Goal: Navigation & Orientation: Find specific page/section

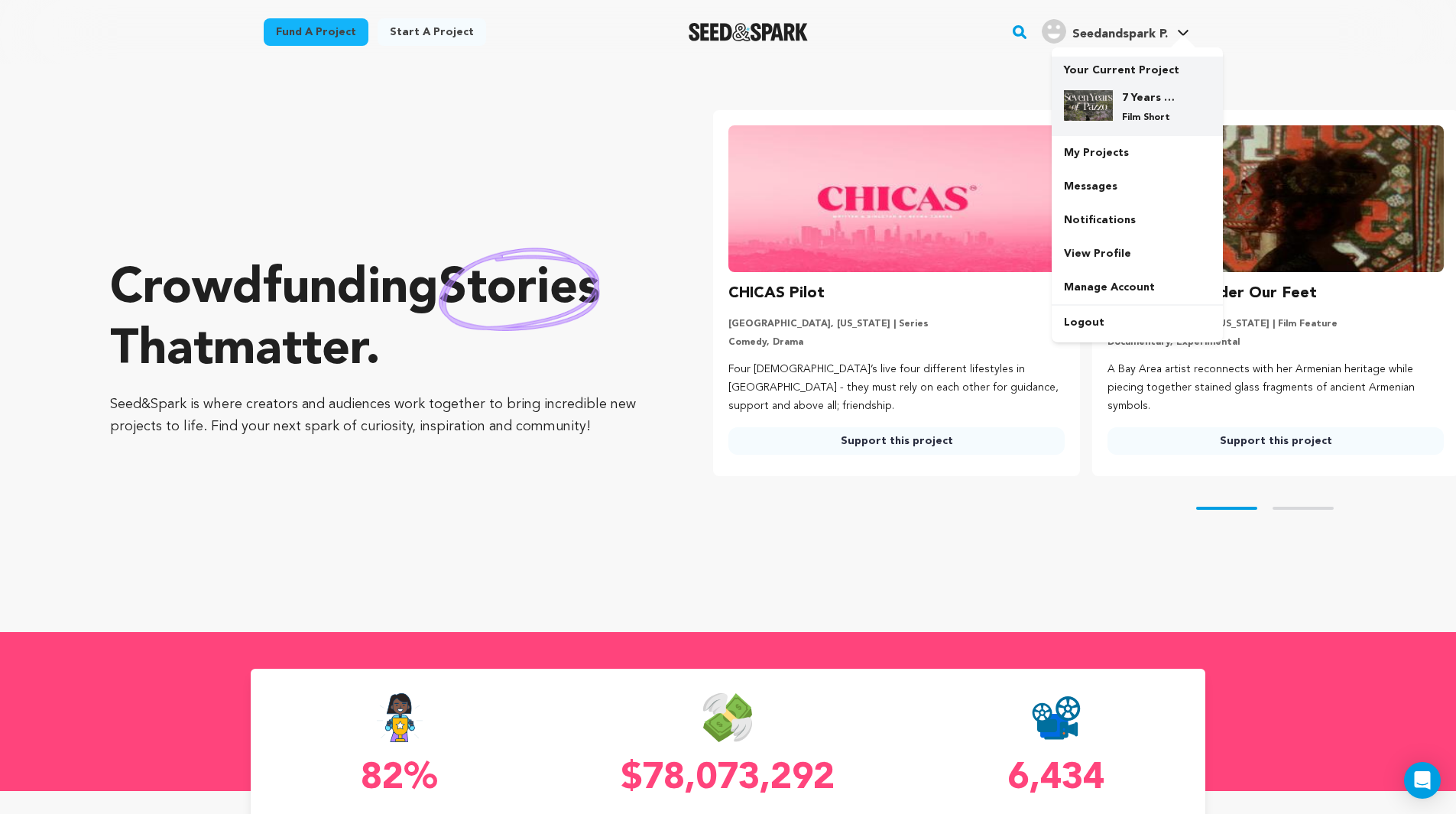
click at [1142, 92] on h4 "7 Years of Pazzo" at bounding box center [1150, 98] width 55 height 16
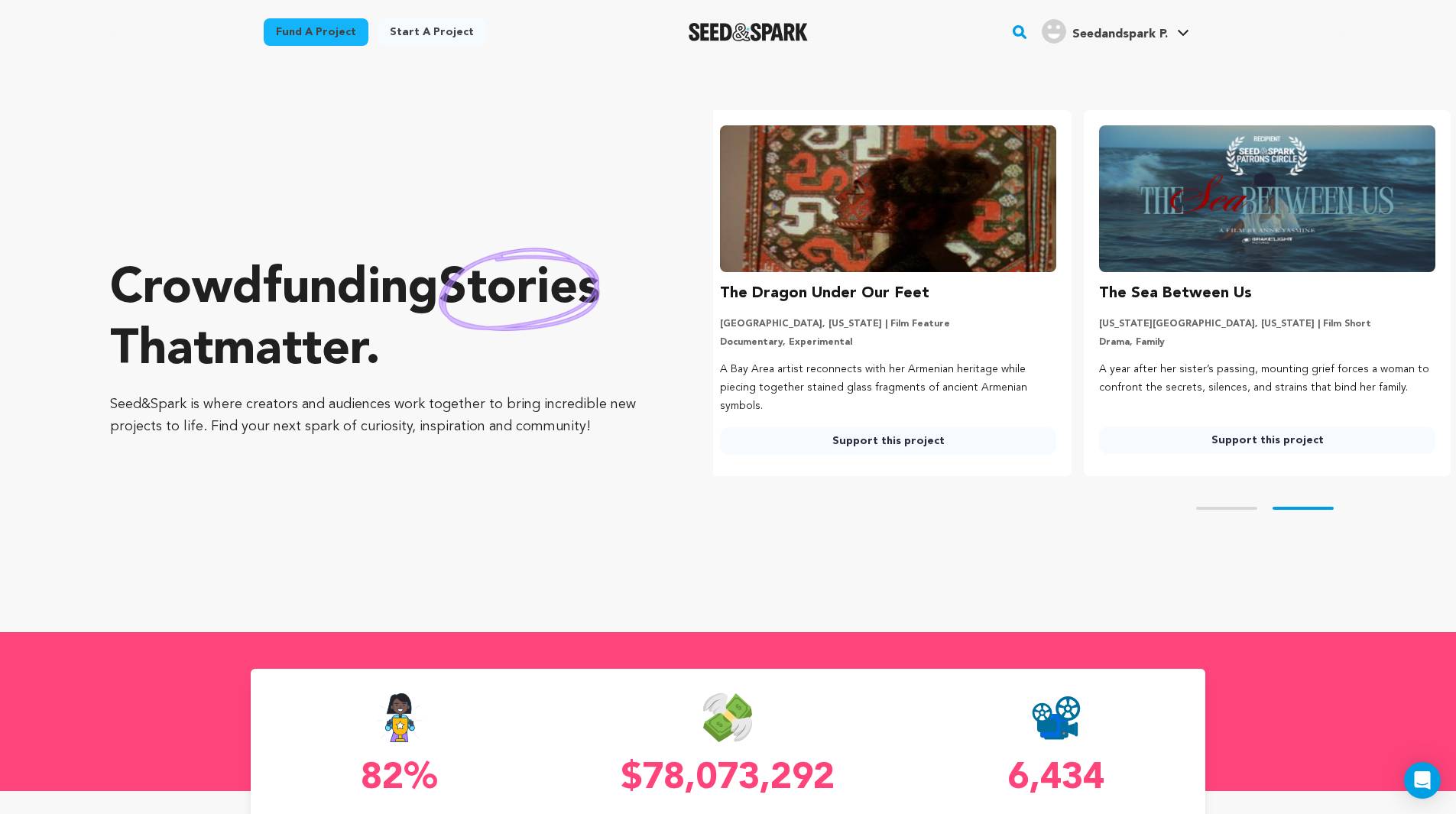
scroll to position [0, 392]
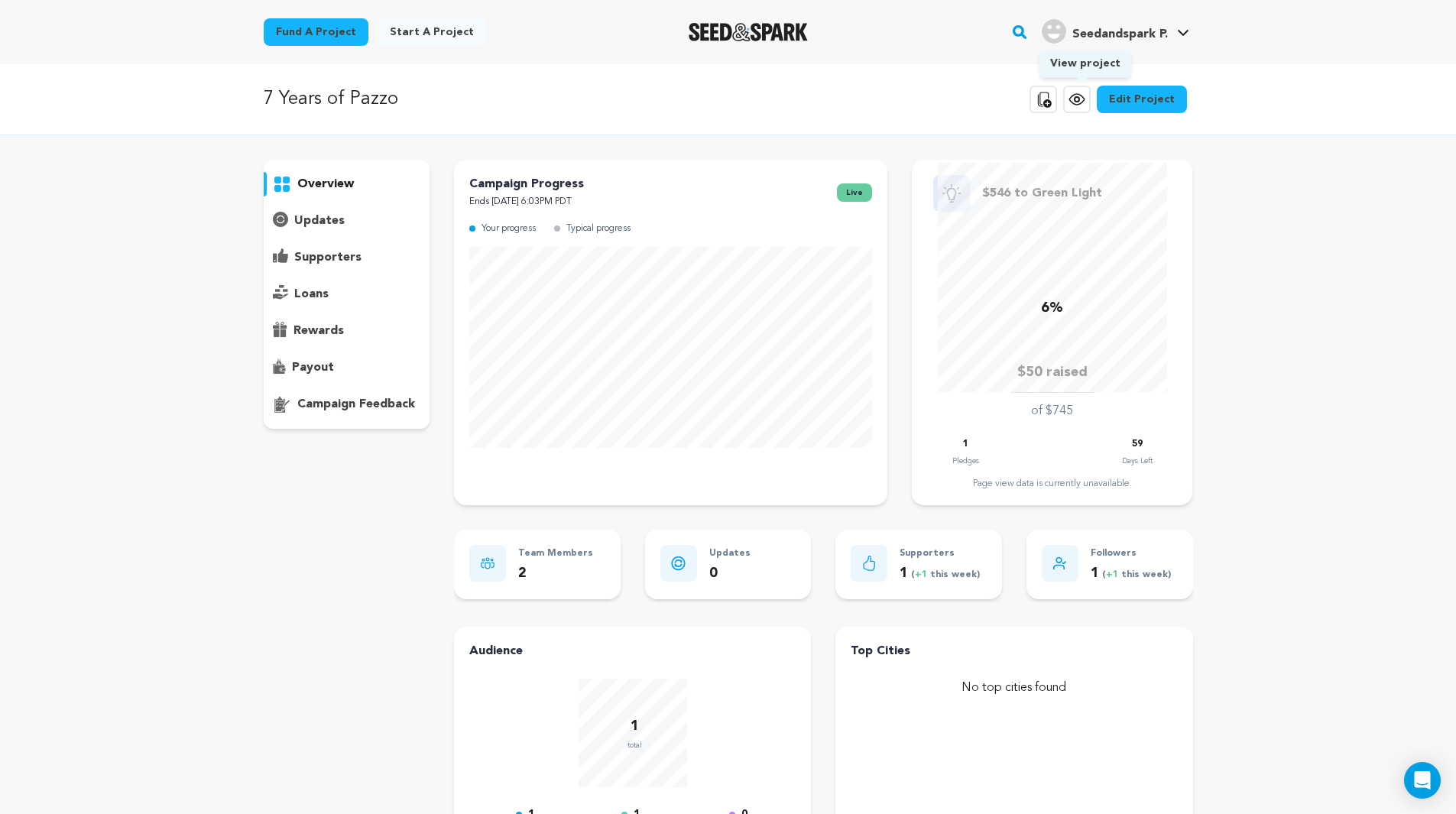
click at [1080, 100] on icon at bounding box center [1077, 99] width 5 height 5
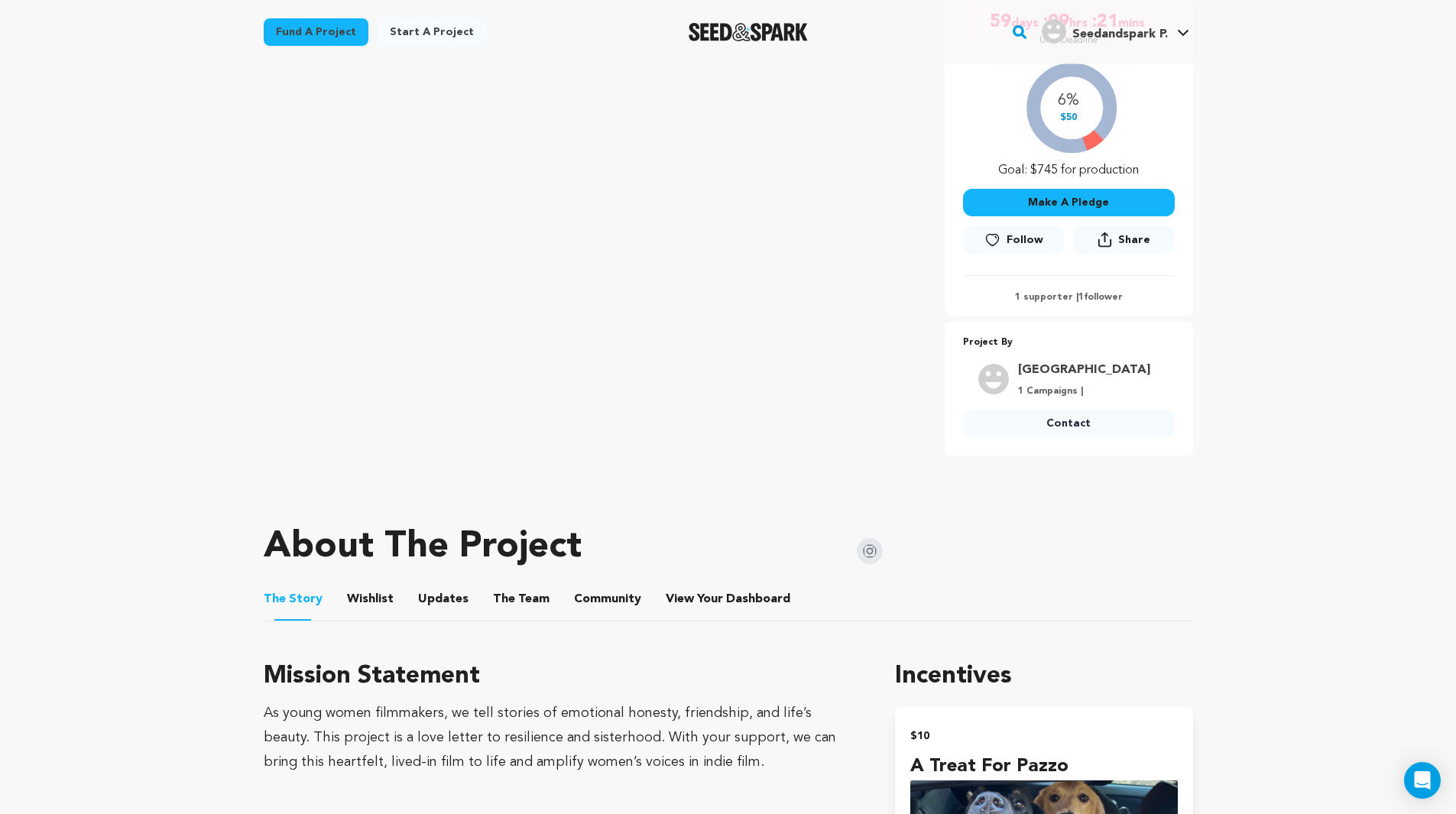
scroll to position [306, 0]
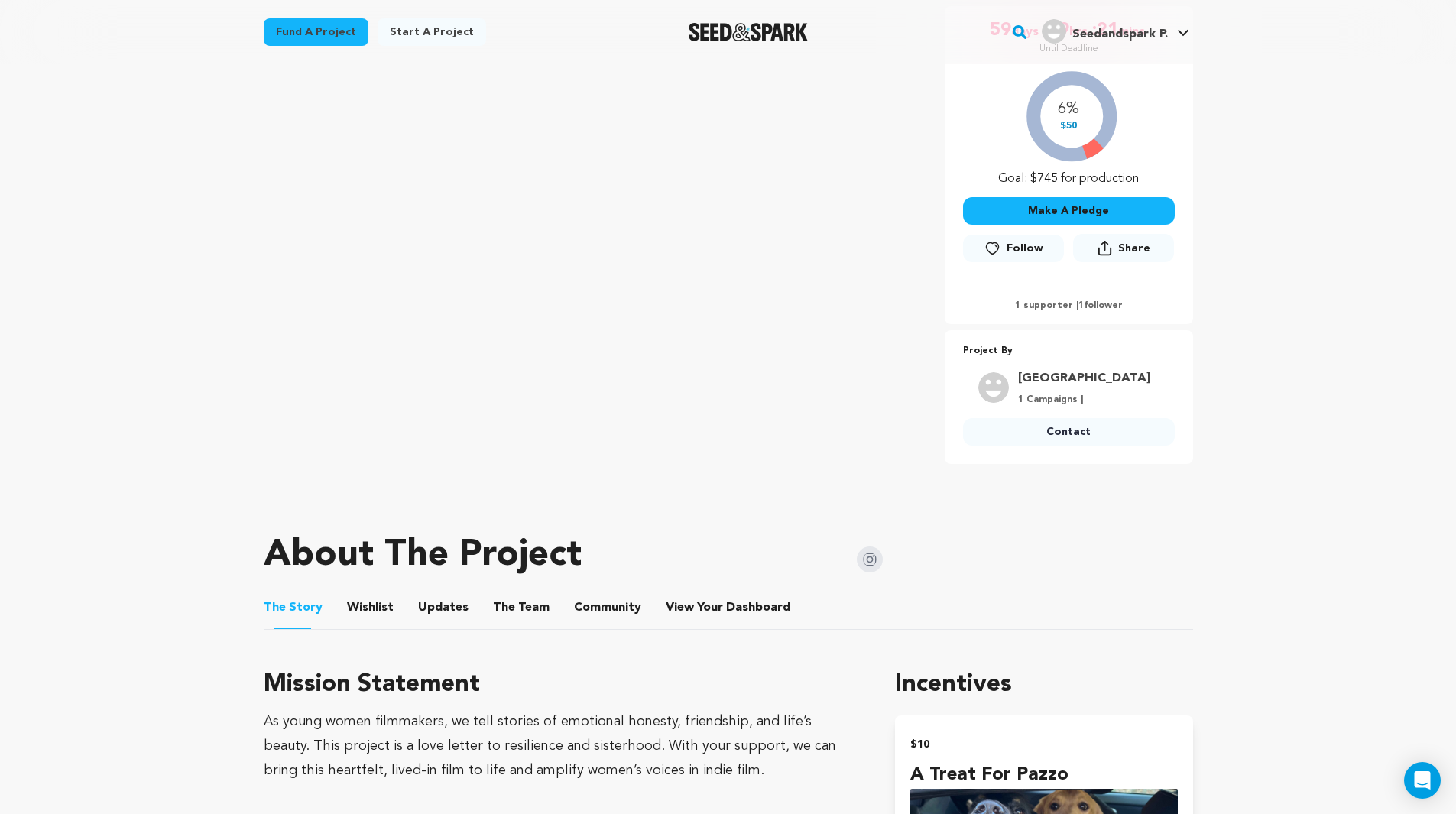
click at [609, 605] on button "Community" at bounding box center [607, 611] width 37 height 37
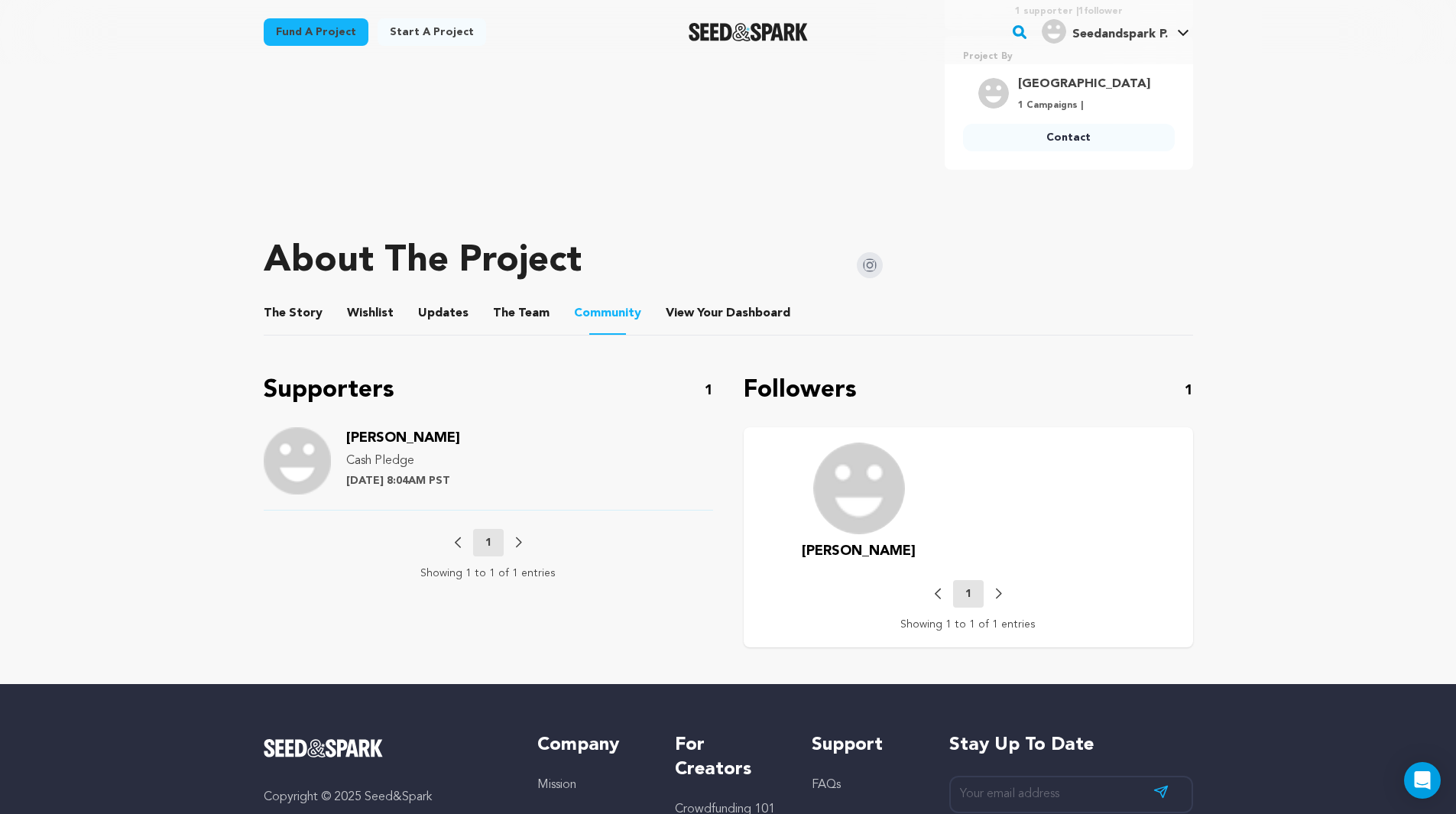
scroll to position [612, 0]
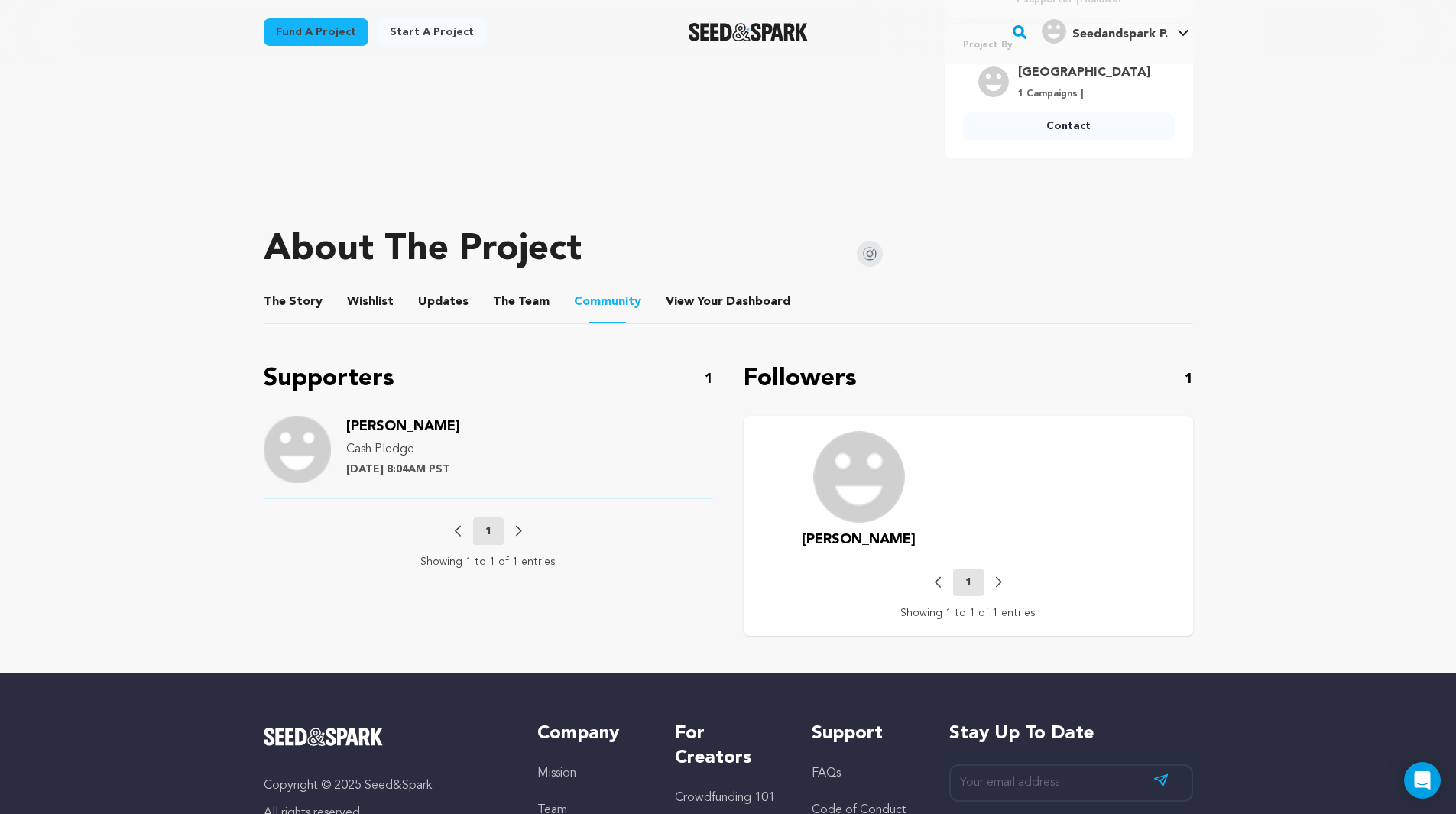
click at [382, 426] on span "[PERSON_NAME]" at bounding box center [403, 427] width 114 height 14
